Goal: Transaction & Acquisition: Download file/media

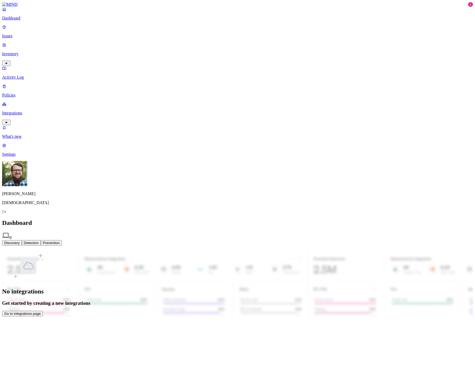
click at [209, 250] on div "No integrations Get started by creating a new integrations Go to integrations p…" at bounding box center [237, 283] width 471 height 67
click at [48, 157] on nav "Dashboard Issues Inventory Activity Log Policies Integrations What's new 1 Sett…" at bounding box center [237, 82] width 471 height 150
click at [43, 311] on button "Go to integrations page" at bounding box center [22, 314] width 41 height 6
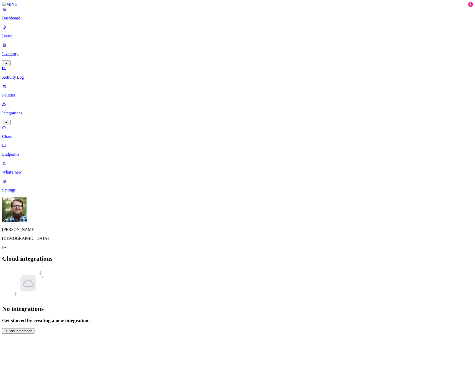
click at [37, 152] on p "Endpoints" at bounding box center [237, 154] width 471 height 5
click at [17, 328] on button "Deploy" at bounding box center [9, 331] width 15 height 6
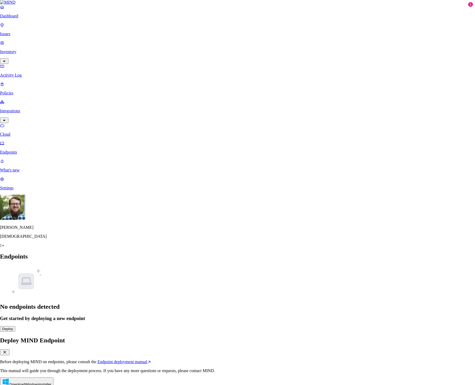
click at [52, 385] on button "Download Mac OS installer" at bounding box center [26, 392] width 52 height 10
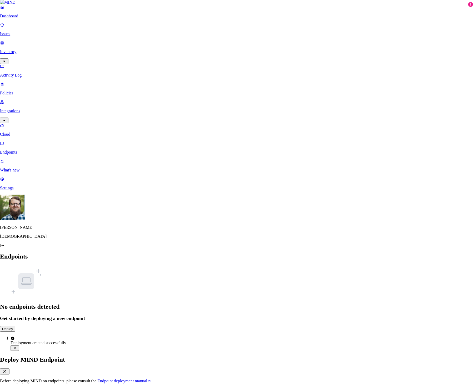
click at [116, 355] on div at bounding box center [237, 355] width 475 height 0
